Goal: Task Accomplishment & Management: Manage account settings

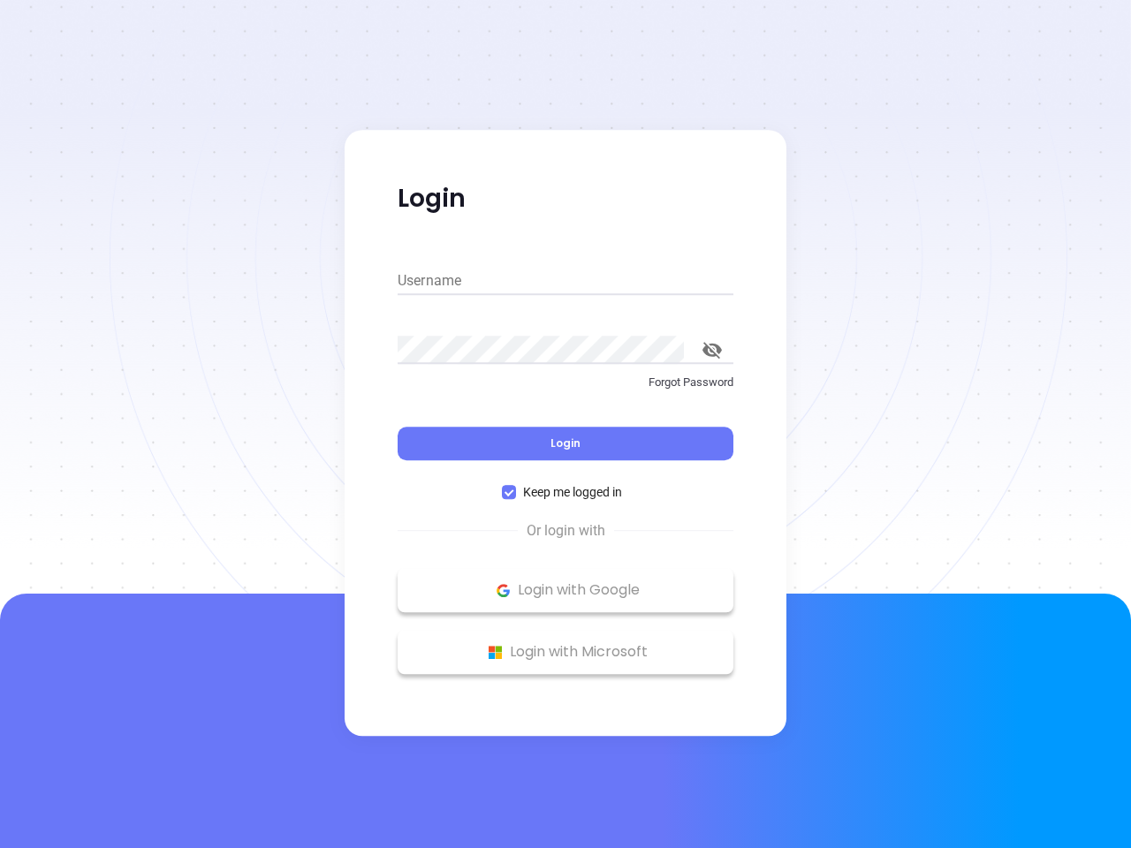
click at [566, 424] on div "Login" at bounding box center [566, 433] width 336 height 55
click at [566, 281] on input "Username" at bounding box center [566, 281] width 336 height 28
click at [712, 350] on icon "toggle password visibility" at bounding box center [712, 350] width 19 height 17
click at [566, 444] on span "Login" at bounding box center [566, 443] width 30 height 15
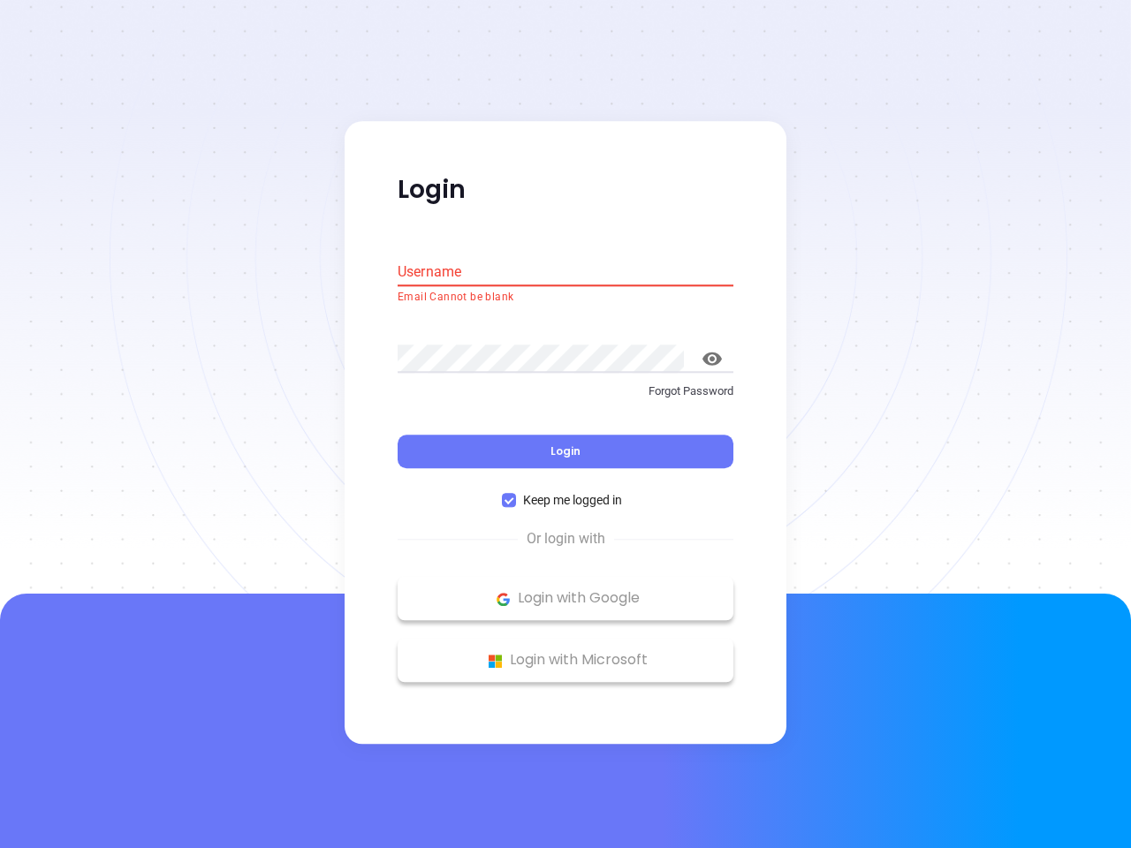
click at [566, 492] on span "Keep me logged in" at bounding box center [572, 500] width 113 height 19
click at [516, 494] on input "Keep me logged in" at bounding box center [509, 501] width 14 height 14
checkbox input "false"
click at [566, 590] on p "Login with Google" at bounding box center [566, 599] width 318 height 27
click at [566, 652] on p "Login with Microsoft" at bounding box center [566, 661] width 318 height 27
